Goal: Task Accomplishment & Management: Manage account settings

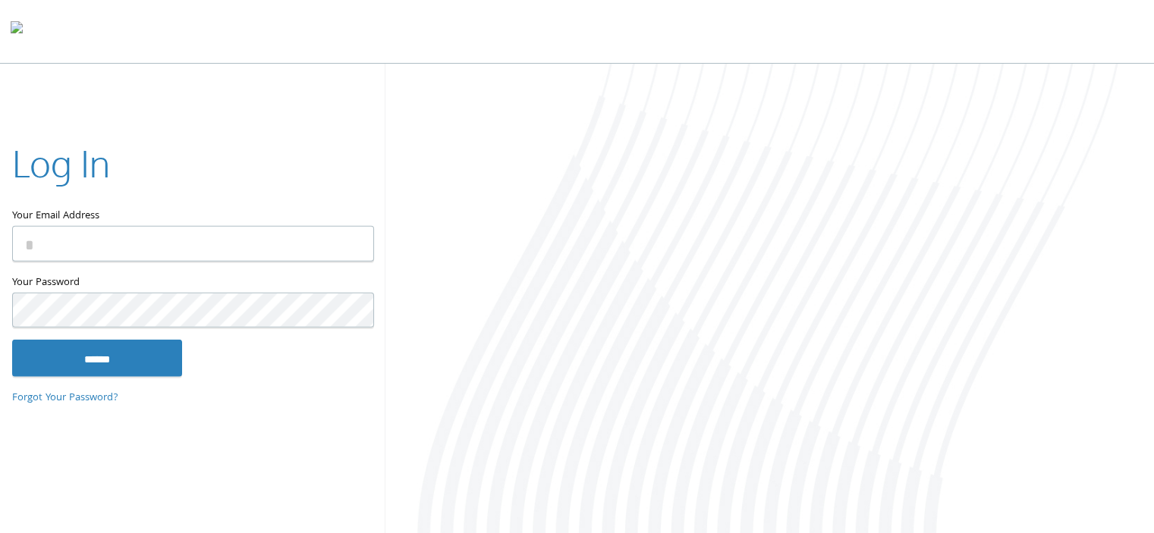
type input "**********"
click at [115, 366] on input "******" at bounding box center [97, 358] width 170 height 36
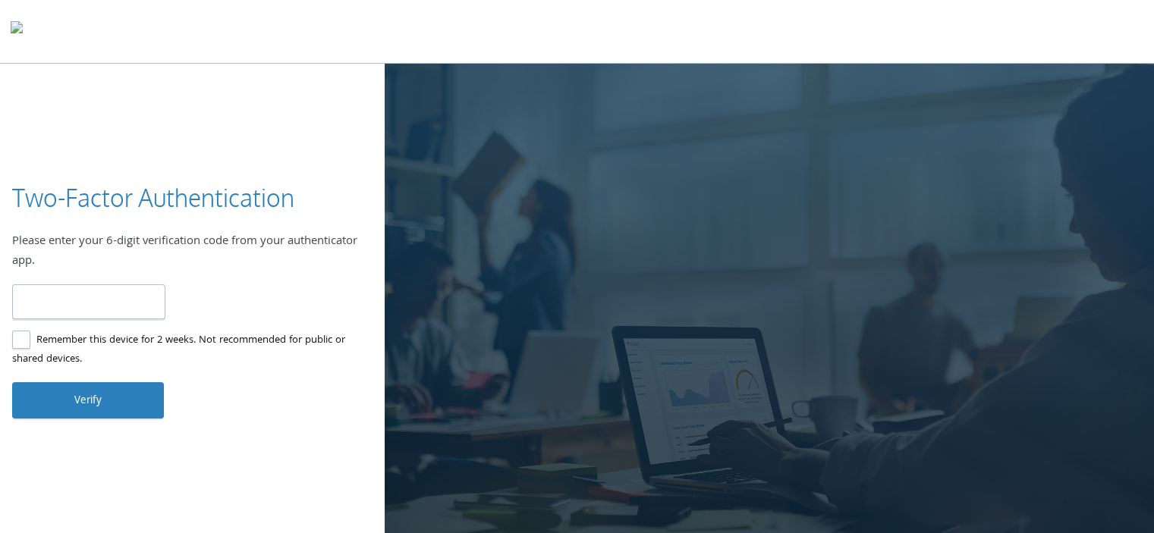
click at [57, 309] on input "number" at bounding box center [88, 303] width 153 height 36
type input "******"
